Goal: Task Accomplishment & Management: Manage account settings

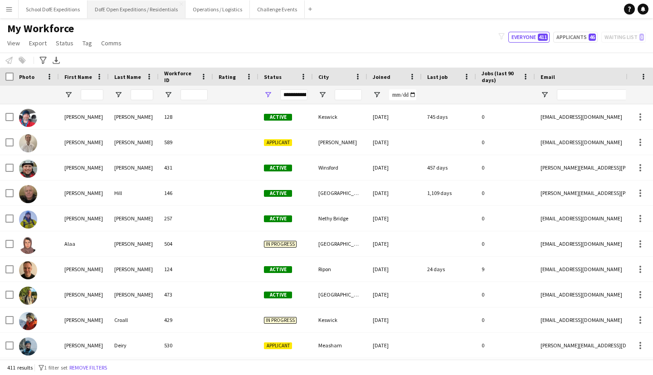
click at [178, 18] on button "DofE Open Expeditions / Residentials Close" at bounding box center [137, 9] width 98 height 18
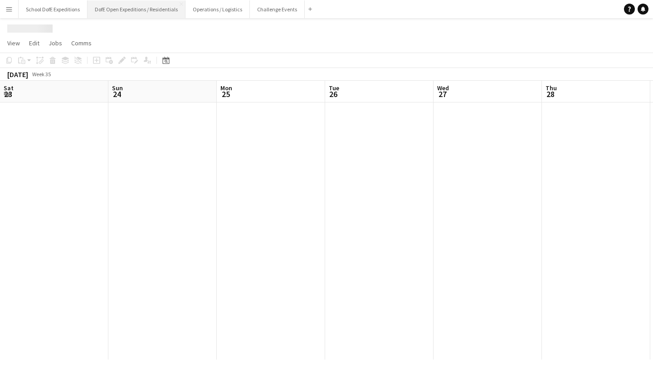
scroll to position [0, 286]
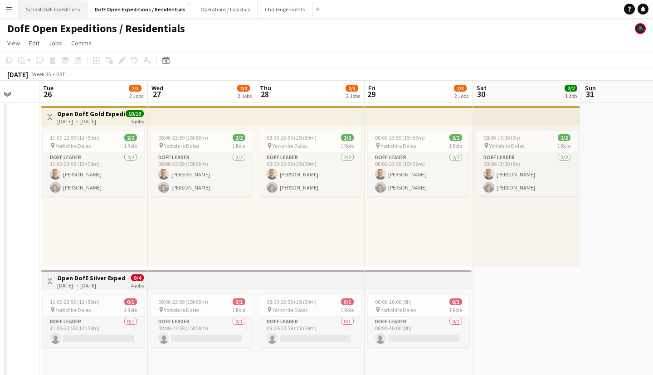
click at [77, 16] on button "School DofE Expeditions Close" at bounding box center [53, 9] width 69 height 18
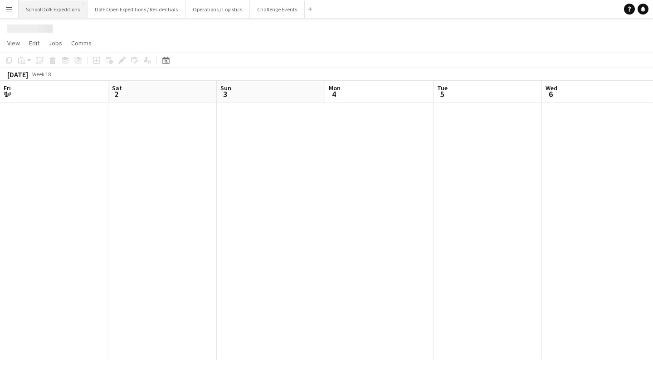
scroll to position [0, 286]
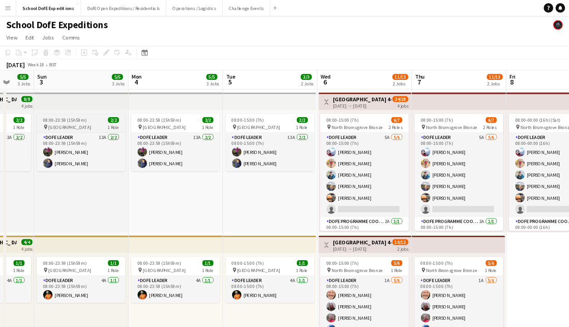
scroll to position [0, 287]
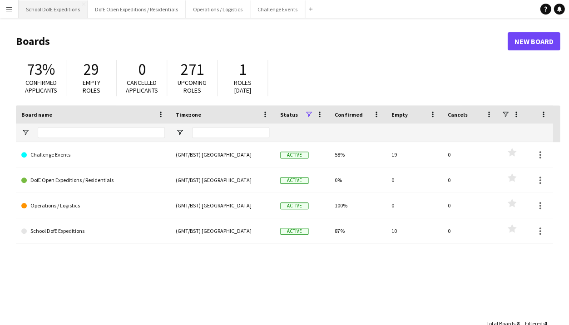
click at [67, 13] on button "School DofE Expeditions Close" at bounding box center [53, 9] width 69 height 18
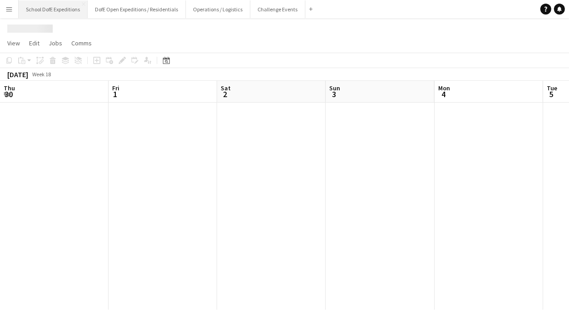
scroll to position [0, 287]
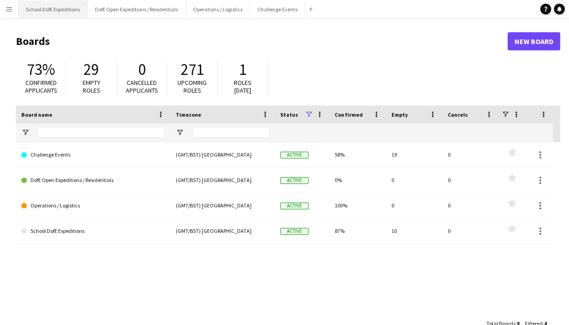
click at [57, 11] on button "School DofE Expeditions Close" at bounding box center [53, 9] width 69 height 18
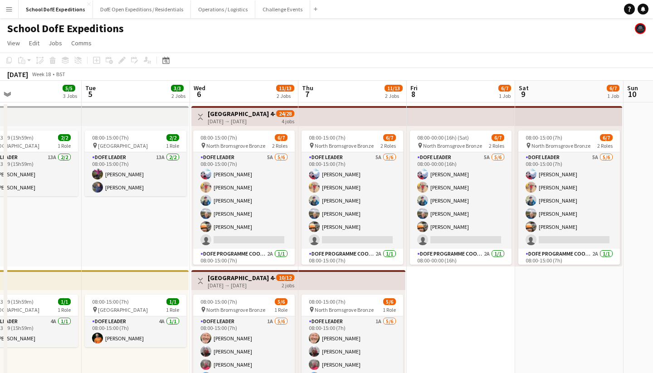
scroll to position [0, 352]
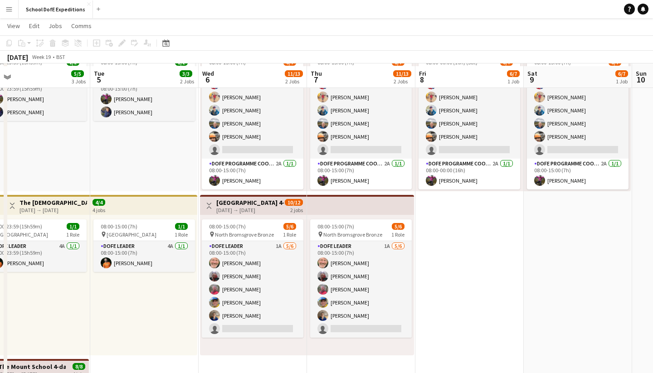
scroll to position [78, 0]
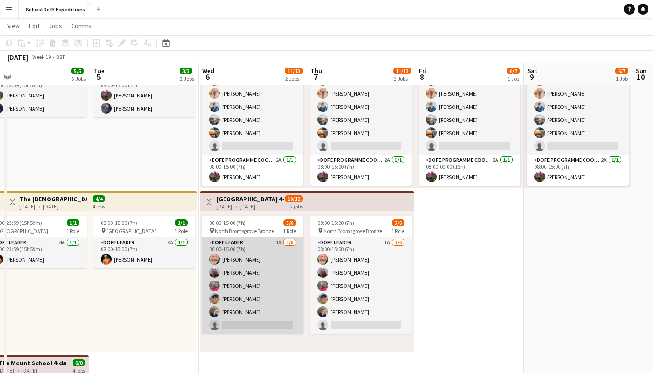
click at [275, 288] on app-card-role "DofE Leader 1A 5/6 08:00-15:00 (7h) Brian Horn Andrew Wilson Richard Baker Tim …" at bounding box center [253, 286] width 102 height 97
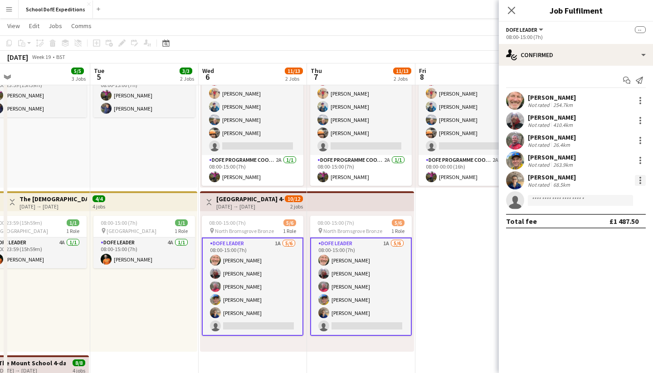
click at [643, 179] on div at bounding box center [640, 180] width 11 height 11
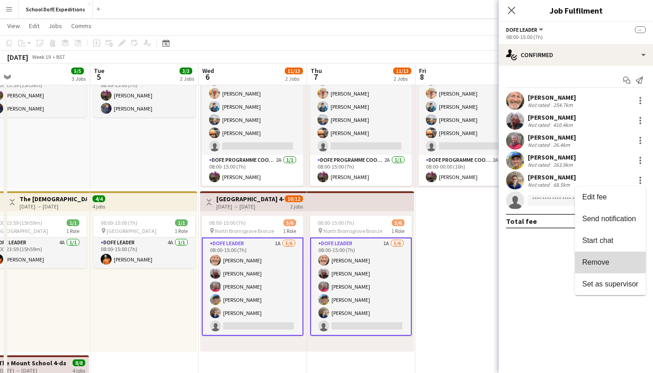
click at [608, 259] on span "Remove" at bounding box center [596, 263] width 27 height 8
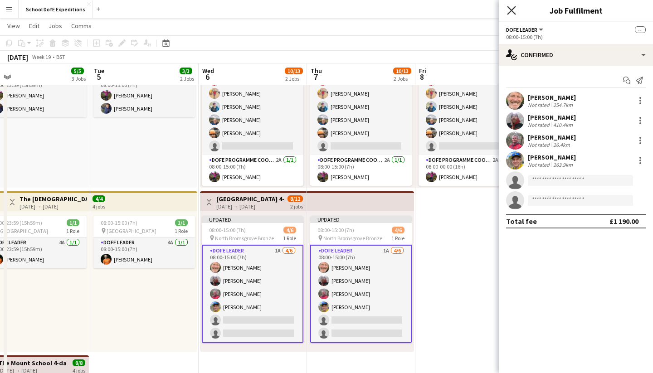
click at [513, 11] on icon at bounding box center [511, 10] width 9 height 9
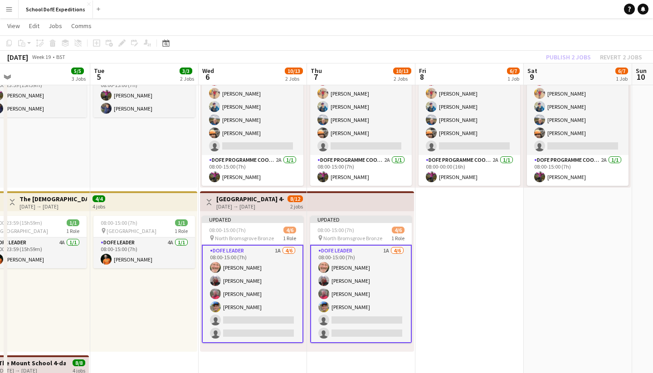
click at [526, 37] on app-toolbar "Copy Paste Paste Command V Paste with crew Command Shift V Paste linked Job Del…" at bounding box center [326, 42] width 653 height 15
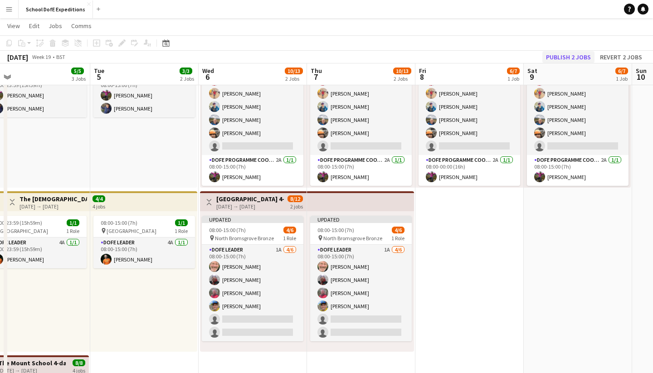
click at [555, 56] on button "Publish 2 jobs" at bounding box center [569, 57] width 52 height 12
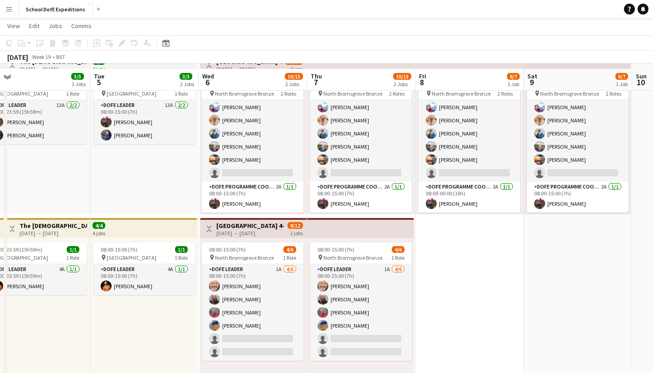
scroll to position [61, 0]
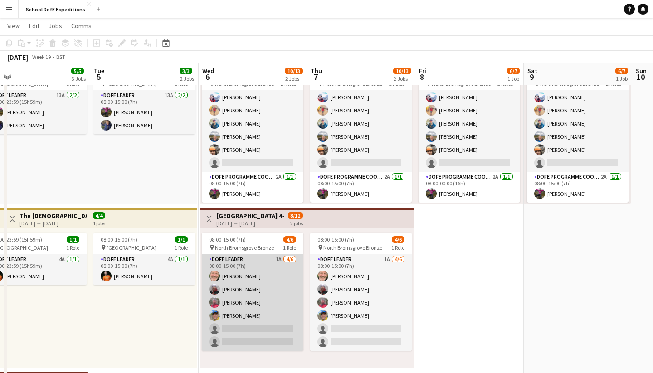
click at [276, 310] on app-card-role "DofE Leader 1A 4/6 08:00-15:00 (7h) Brian Horn Andrew Wilson Richard Baker Tim …" at bounding box center [253, 303] width 102 height 97
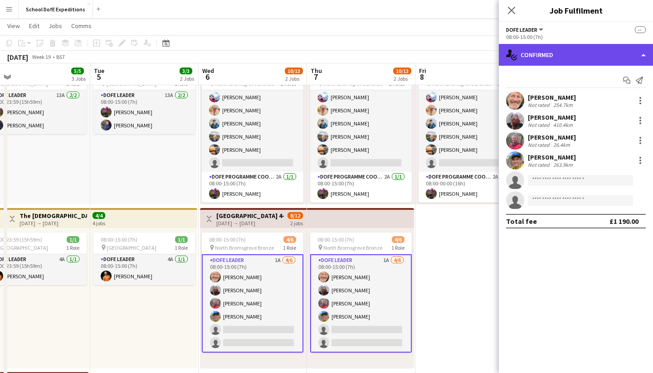
click at [540, 52] on div "single-neutral-actions-check-2 Confirmed" at bounding box center [576, 55] width 154 height 22
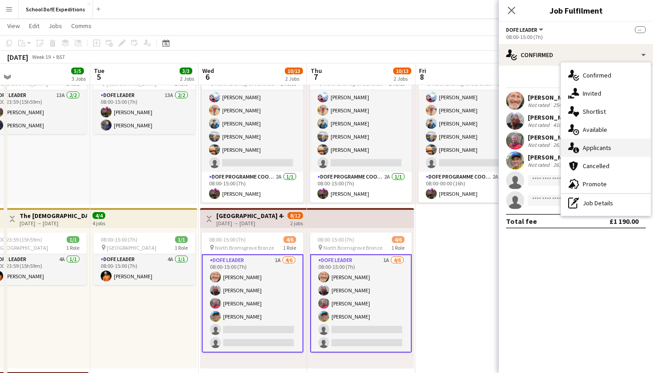
click at [576, 152] on icon "single-neutral-actions-information" at bounding box center [574, 147] width 11 height 11
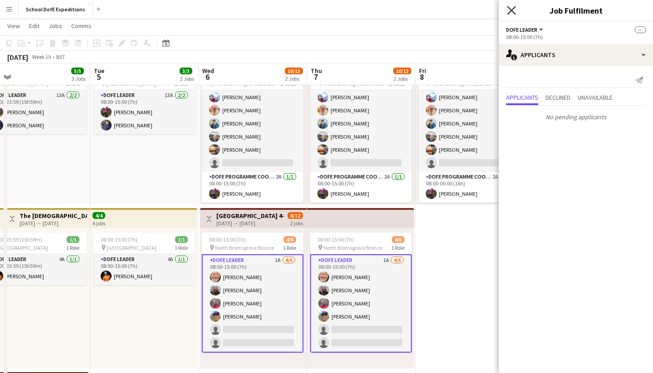
click at [511, 9] on icon at bounding box center [511, 10] width 9 height 9
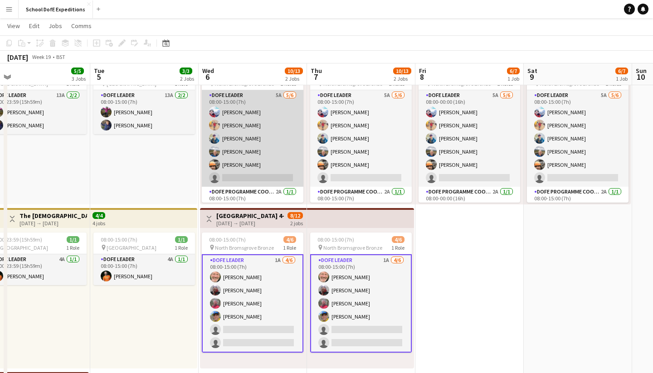
scroll to position [0, 0]
click at [245, 162] on app-card-role "DofE Leader 5A 5/6 08:00-15:00 (7h) Gareth Clarke Dave Smith Nao Heywood STEFAN…" at bounding box center [253, 138] width 102 height 97
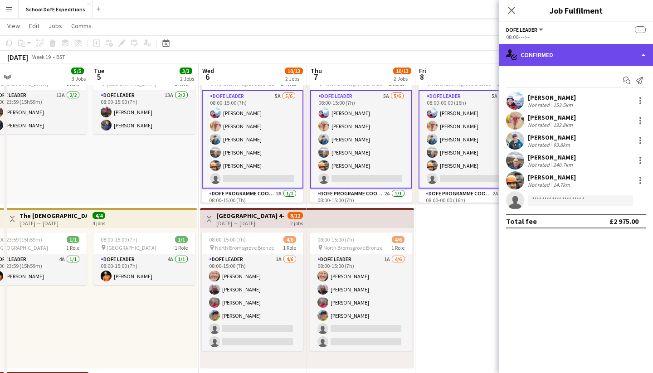
click at [526, 56] on div "single-neutral-actions-check-2 Confirmed" at bounding box center [576, 55] width 154 height 22
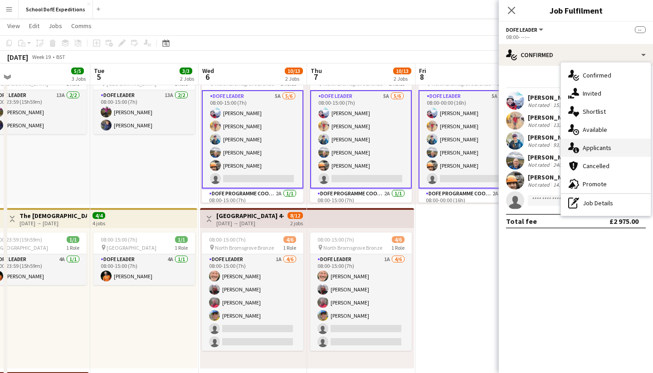
click at [565, 145] on div "single-neutral-actions-information Applicants" at bounding box center [606, 148] width 90 height 18
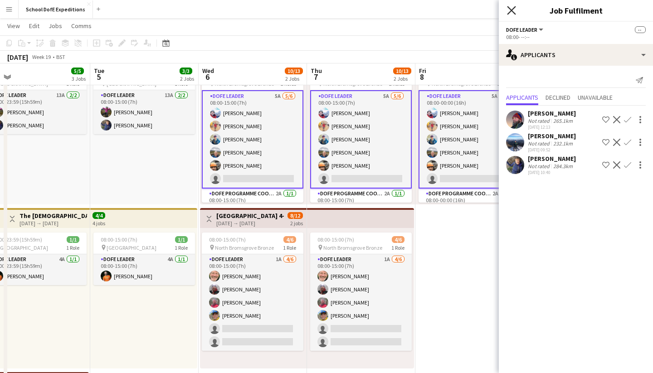
click at [512, 11] on icon at bounding box center [511, 10] width 9 height 9
